Goal: Task Accomplishment & Management: Manage account settings

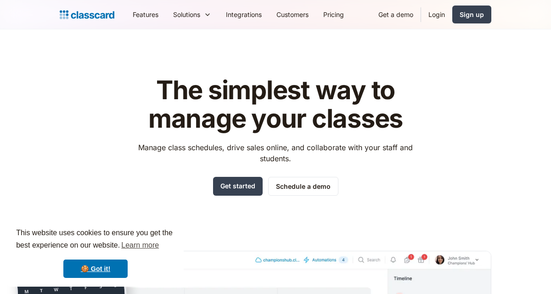
click at [443, 20] on link "Login" at bounding box center [436, 14] width 31 height 21
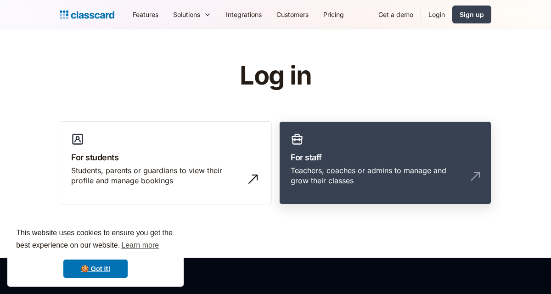
click at [336, 170] on div "Teachers, coaches or admins to manage and grow their classes" at bounding box center [375, 175] width 171 height 21
